Goal: Information Seeking & Learning: Learn about a topic

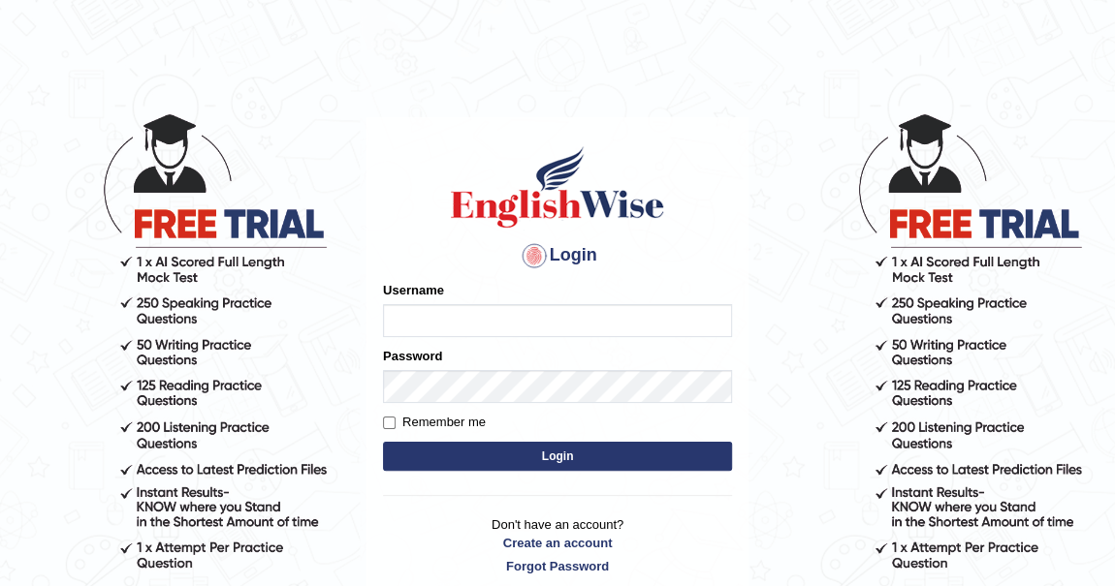
type input "khenrab"
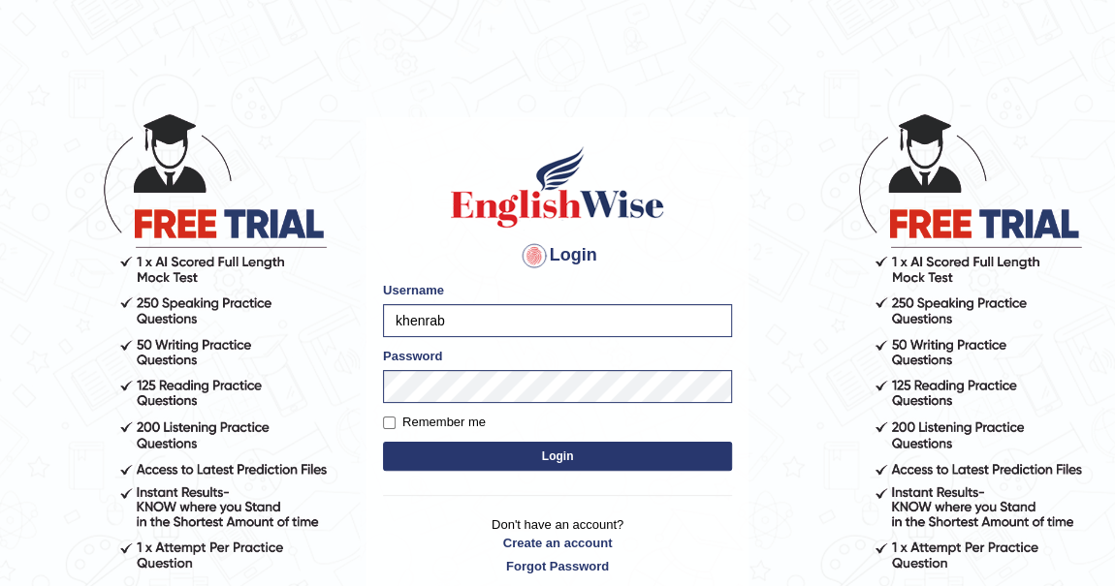
click at [524, 455] on button "Login" at bounding box center [557, 456] width 349 height 29
click at [537, 456] on button "Login" at bounding box center [557, 456] width 349 height 29
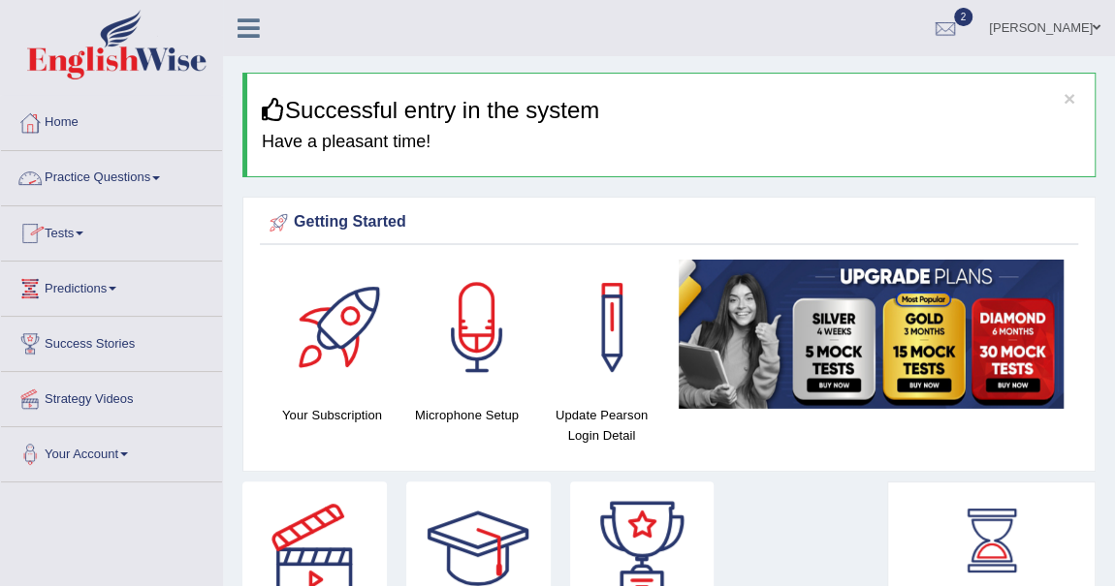
click at [160, 176] on span at bounding box center [156, 178] width 8 height 4
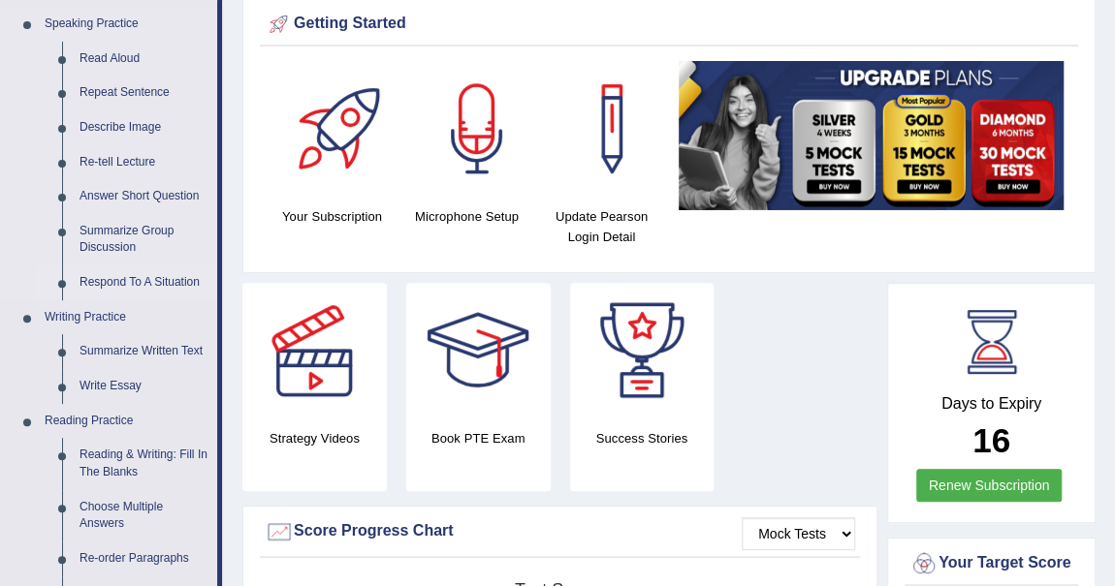
scroll to position [264, 0]
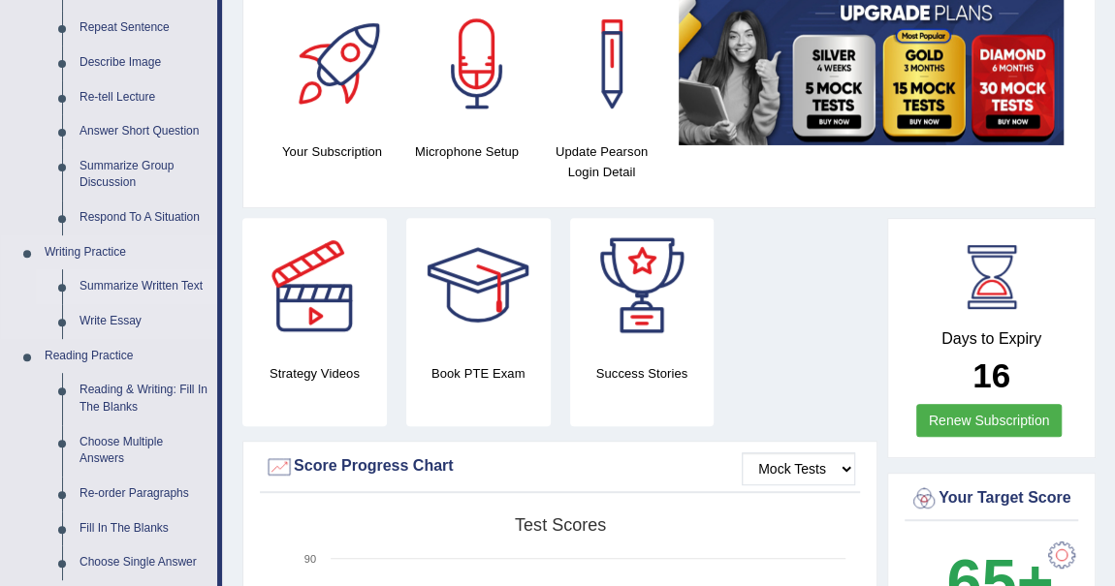
click at [145, 282] on link "Summarize Written Text" at bounding box center [144, 286] width 146 height 35
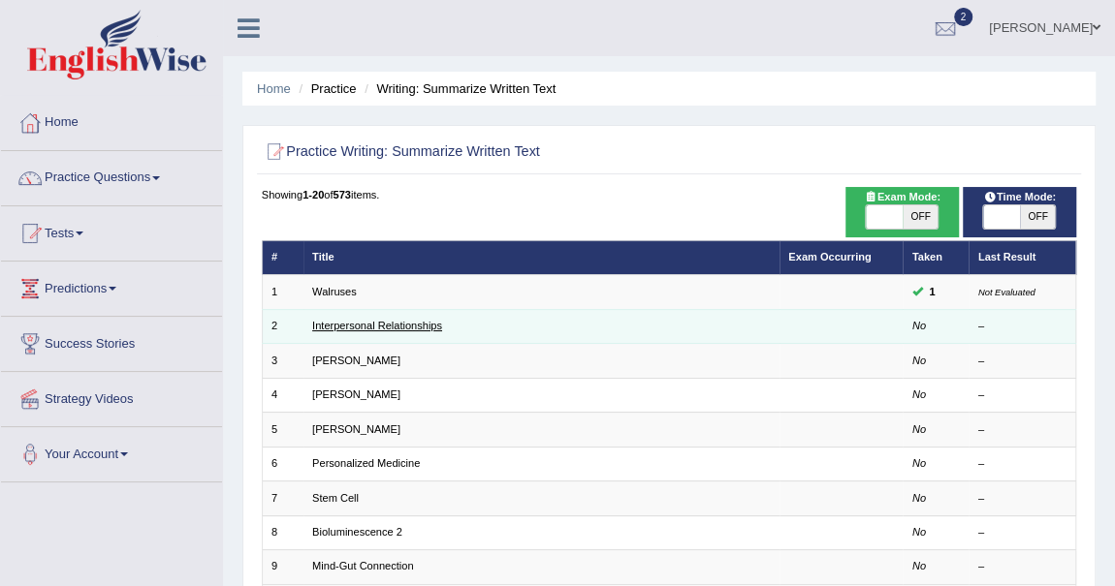
click at [397, 327] on link "Interpersonal Relationships" at bounding box center [377, 326] width 130 height 12
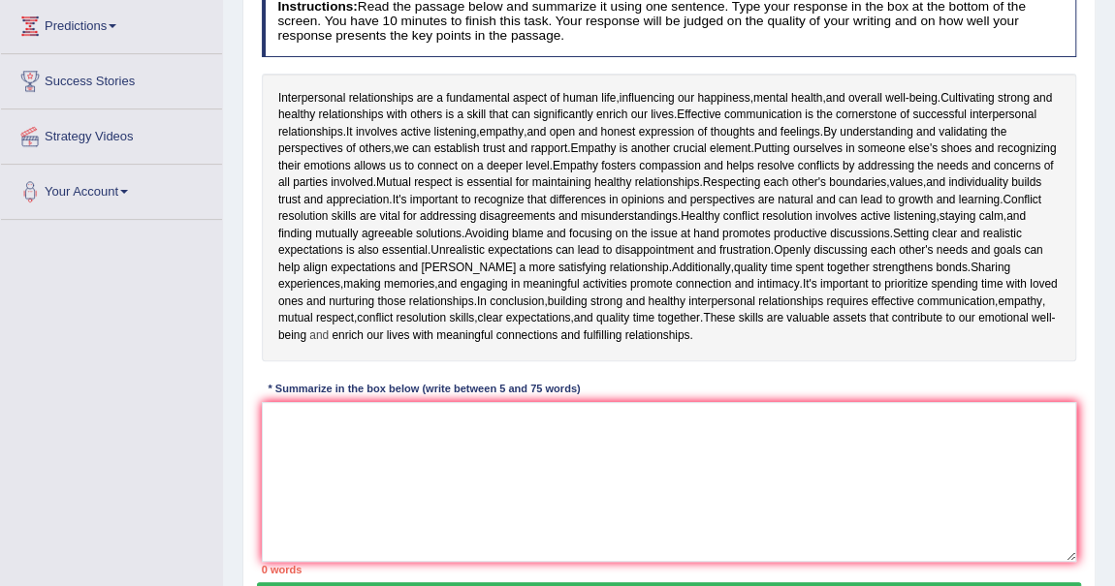
scroll to position [264, 0]
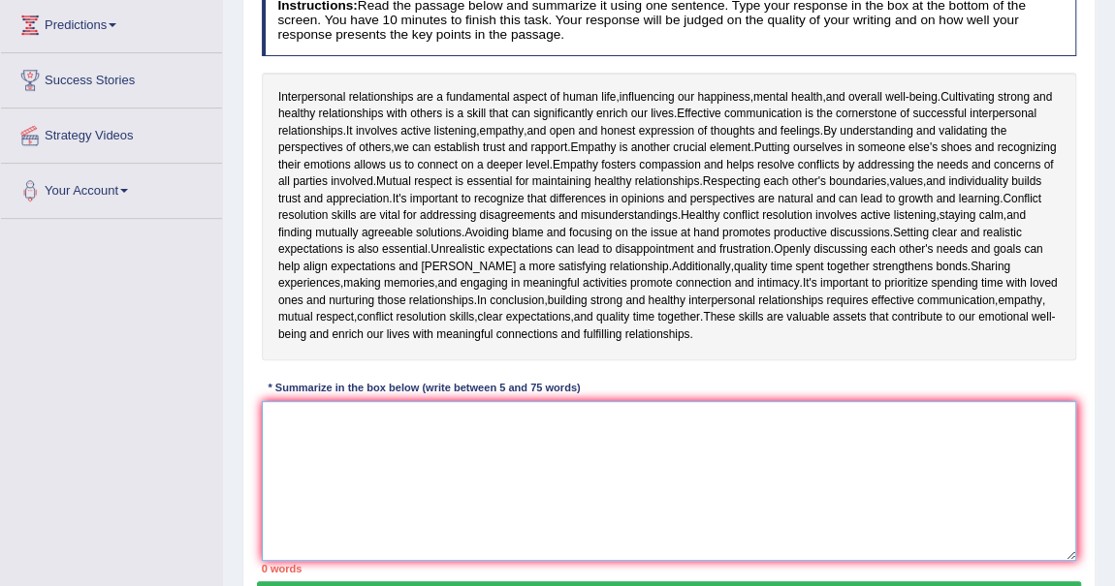
click at [352, 434] on textarea at bounding box center [669, 481] width 815 height 160
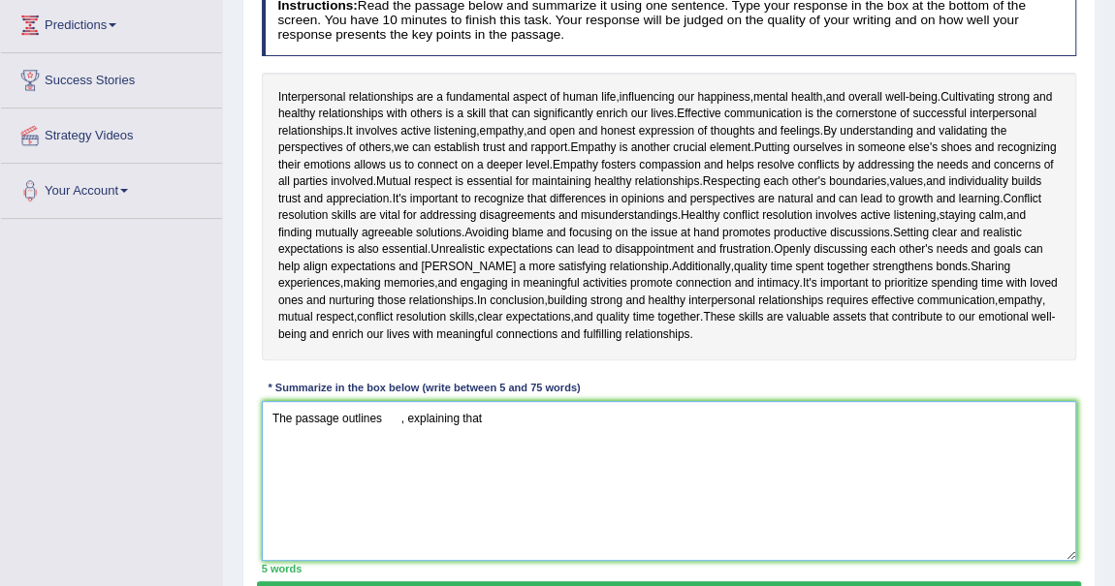
scroll to position [0, 0]
click at [381, 418] on textarea "The passage outlines , explaining that" at bounding box center [669, 481] width 815 height 160
type textarea "The passage outlines , explaining that"
click at [886, 183] on span "boundaries" at bounding box center [857, 181] width 57 height 17
click at [941, 183] on body "Toggle navigation Home Practice Questions Speaking Practice Read Aloud Repeat S…" at bounding box center [557, 29] width 1115 height 586
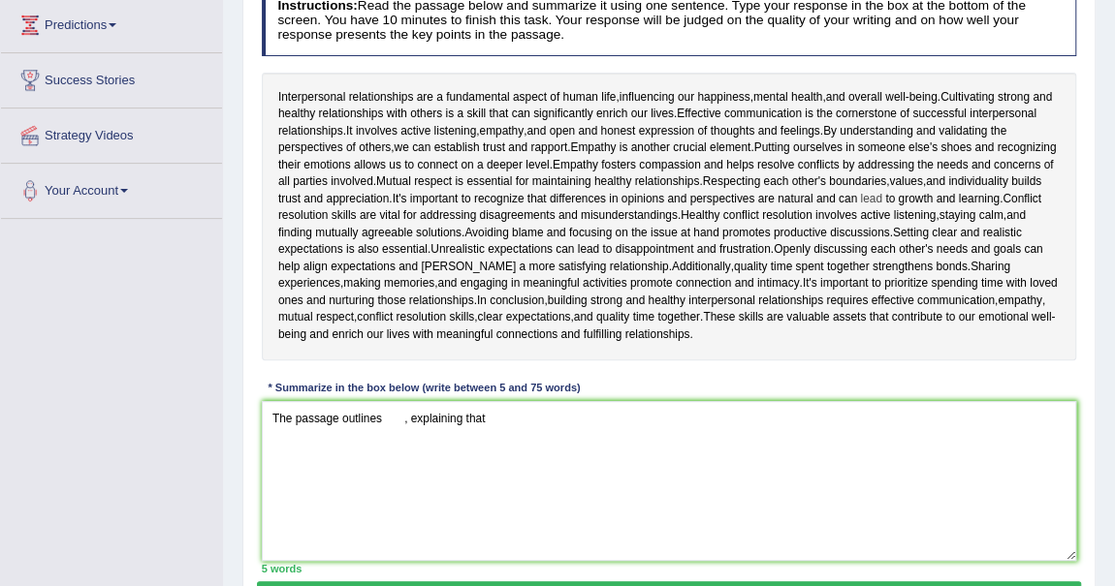
click at [881, 195] on span "lead" at bounding box center [870, 199] width 21 height 17
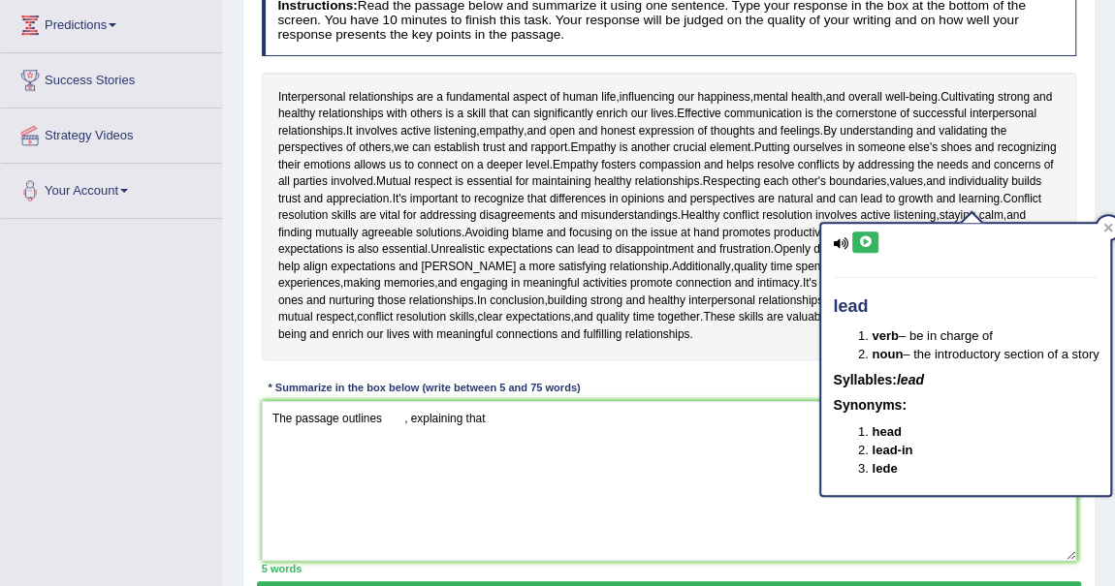
click at [114, 486] on div "Toggle navigation Home Practice Questions Speaking Practice Read Aloud Repeat S…" at bounding box center [557, 240] width 1115 height 1008
